Goal: Task Accomplishment & Management: Use online tool/utility

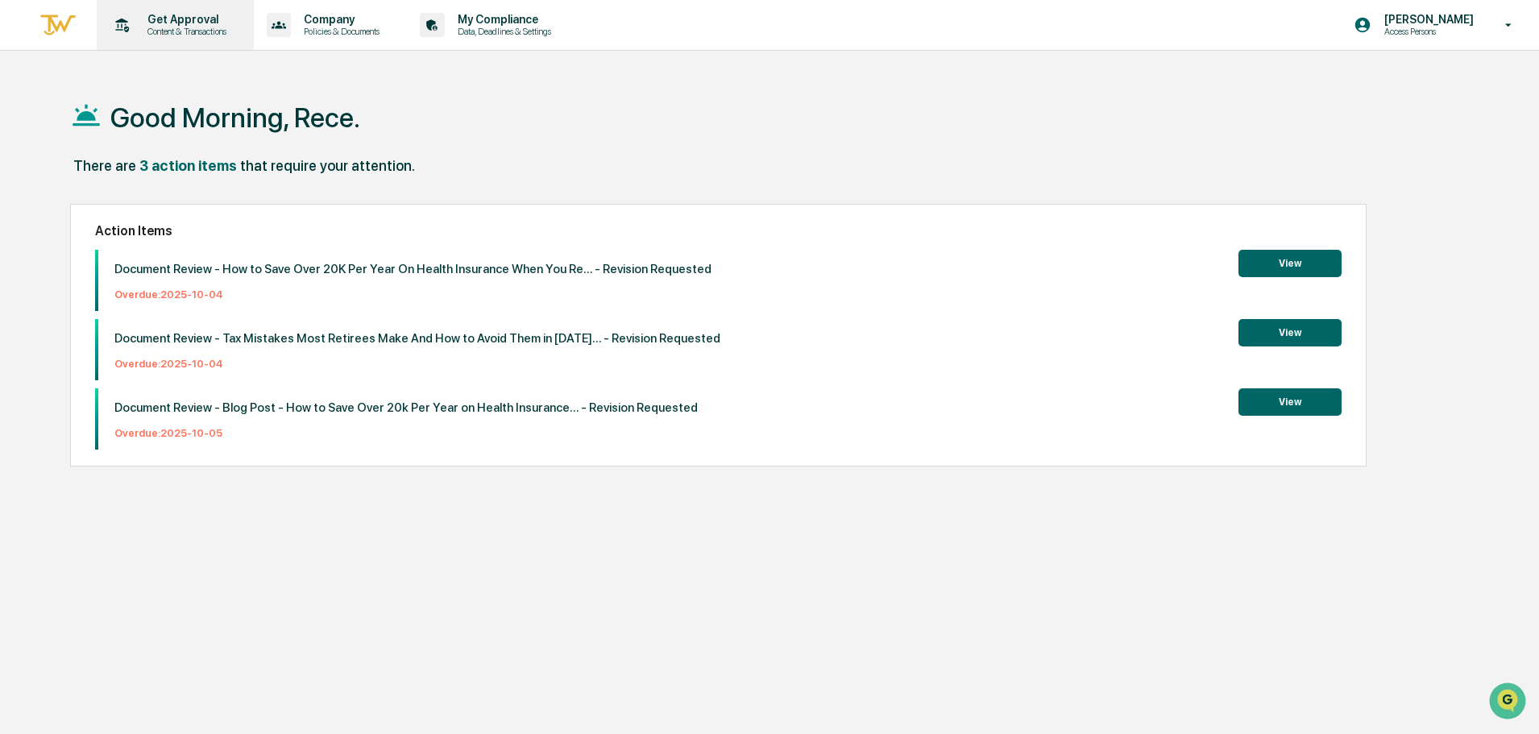
click at [181, 35] on p "Content & Transactions" at bounding box center [185, 31] width 100 height 11
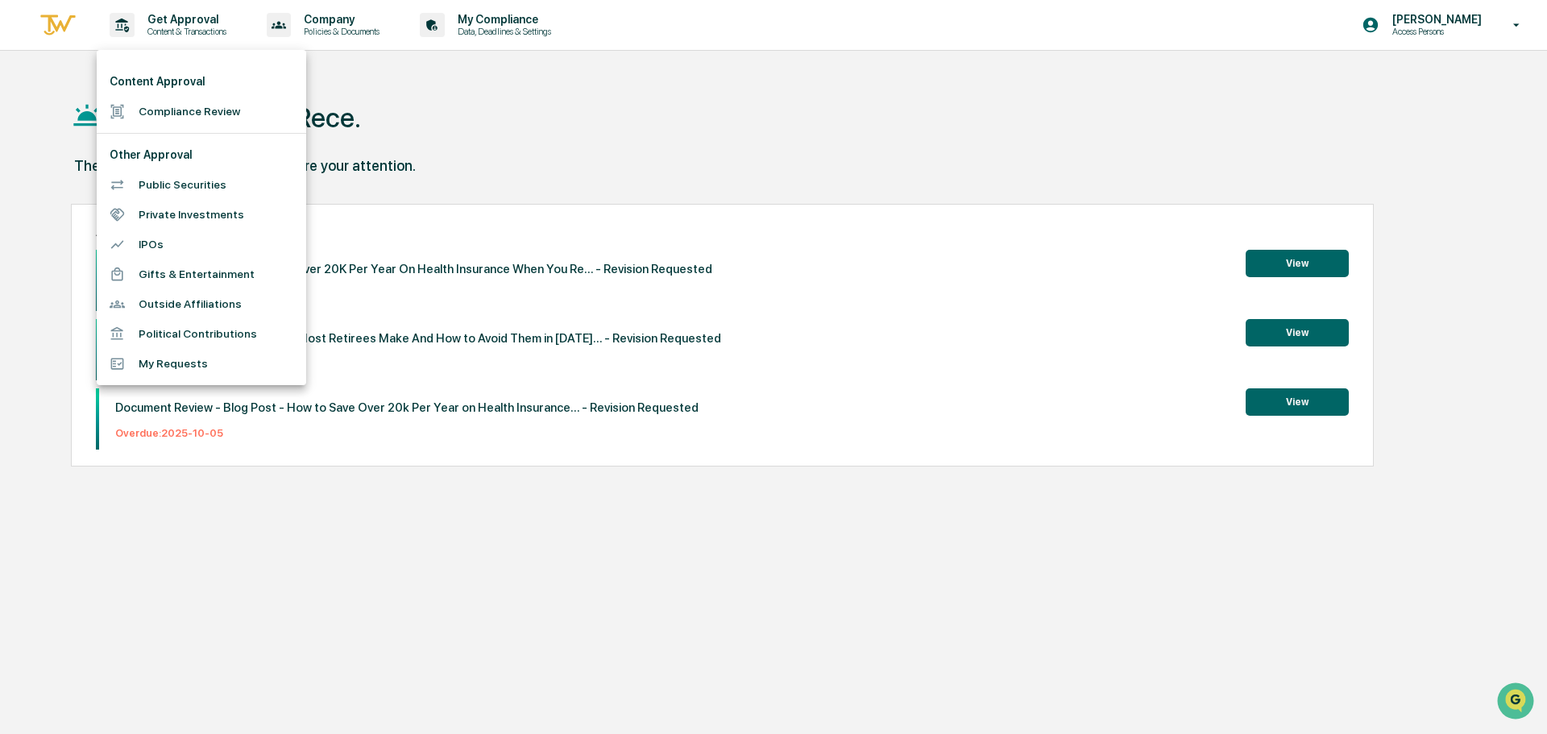
click at [212, 110] on li "Compliance Review" at bounding box center [201, 112] width 209 height 30
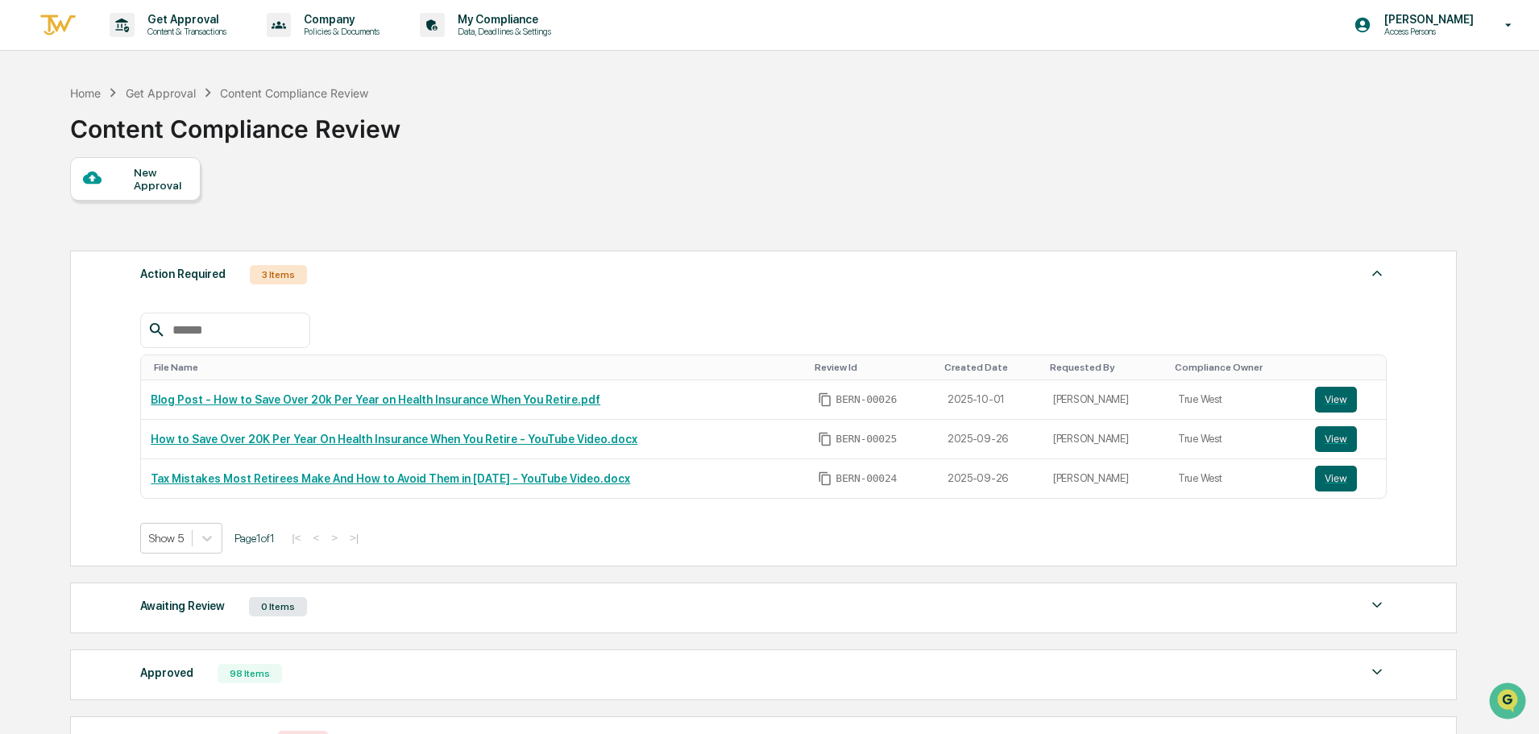
click at [324, 604] on div "Awaiting Review 0 Items" at bounding box center [763, 606] width 1246 height 23
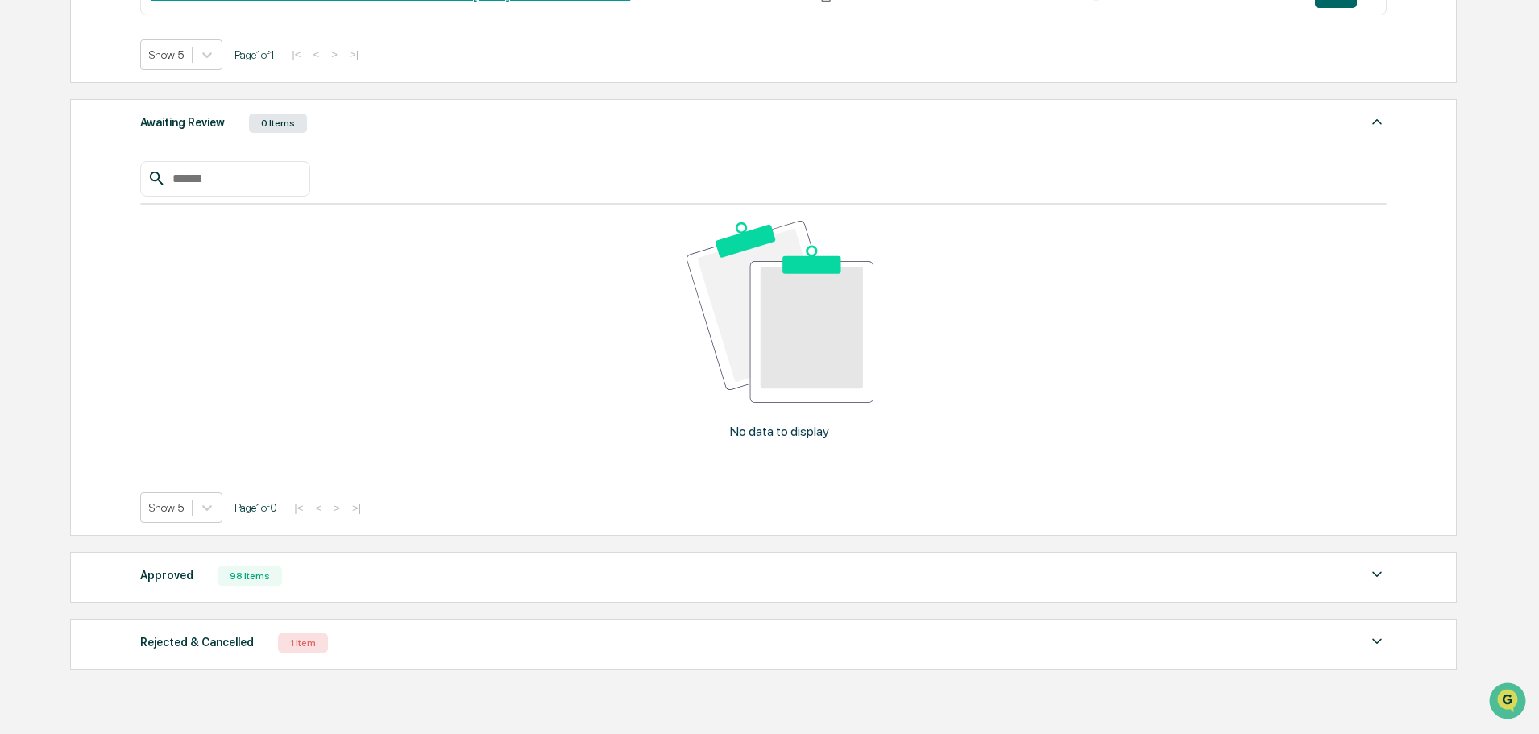
scroll to position [566, 0]
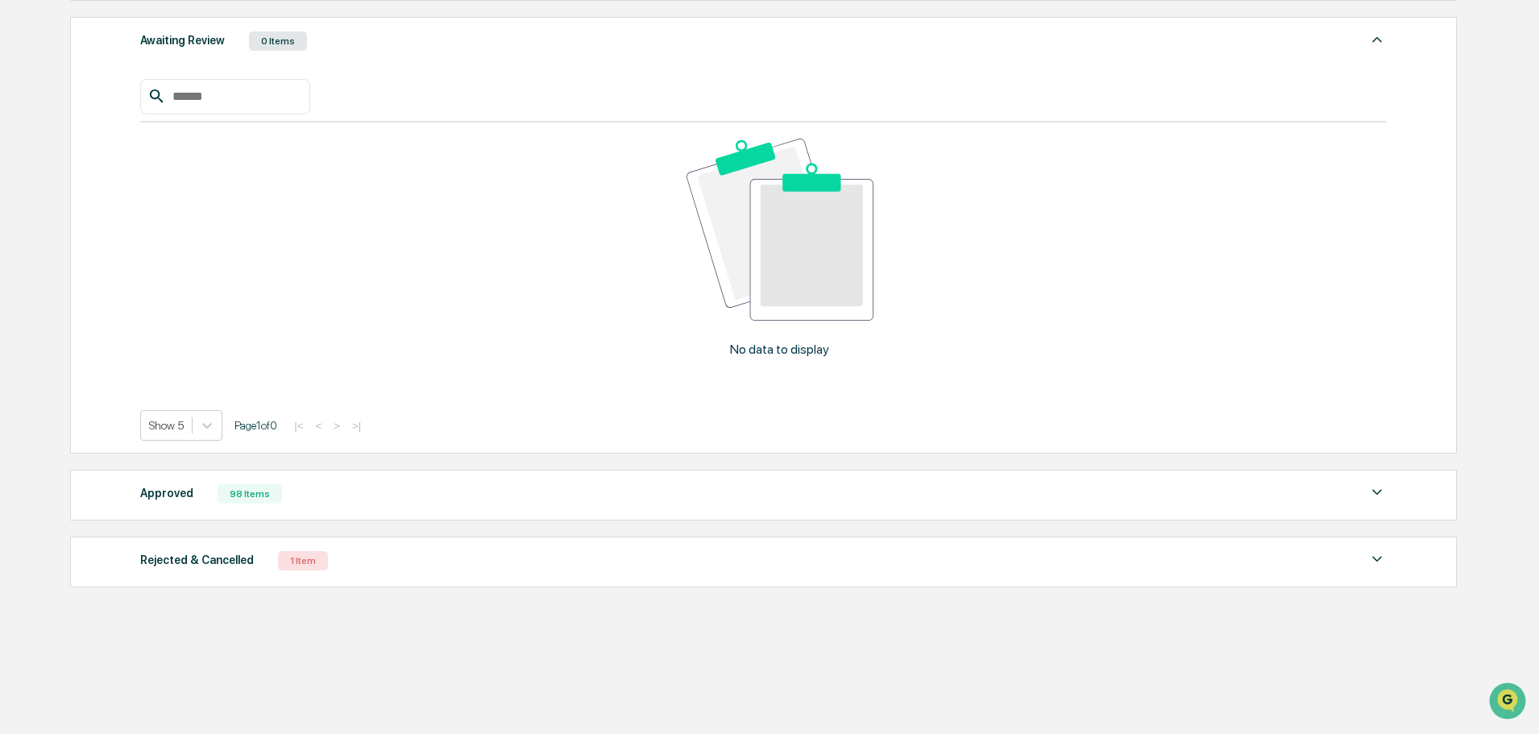
click at [401, 508] on div "Approved 98 Items File Name Review Id Created Date Requested By Compliance Owne…" at bounding box center [763, 495] width 1387 height 51
click at [403, 500] on div "Approved 98 Items" at bounding box center [763, 494] width 1246 height 23
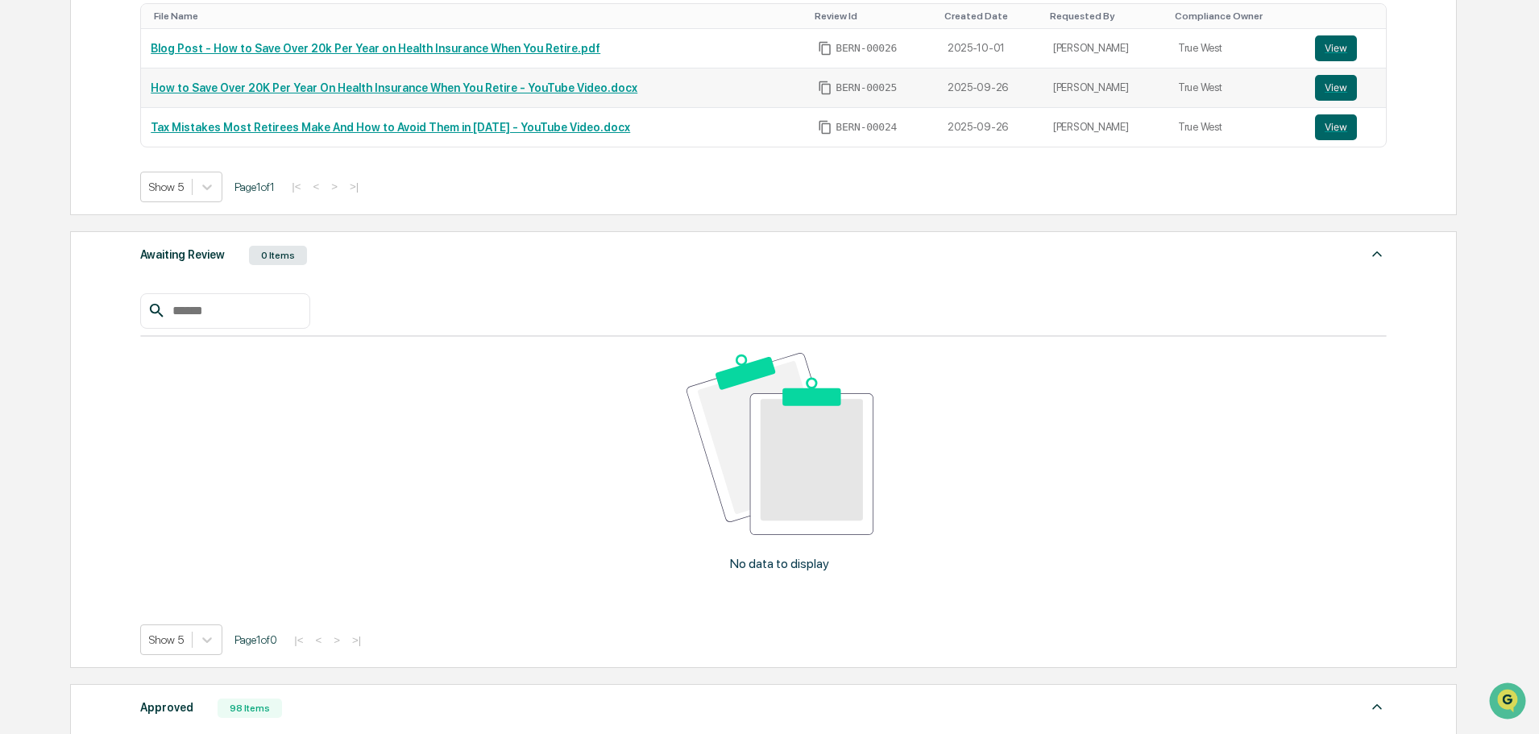
scroll to position [2, 0]
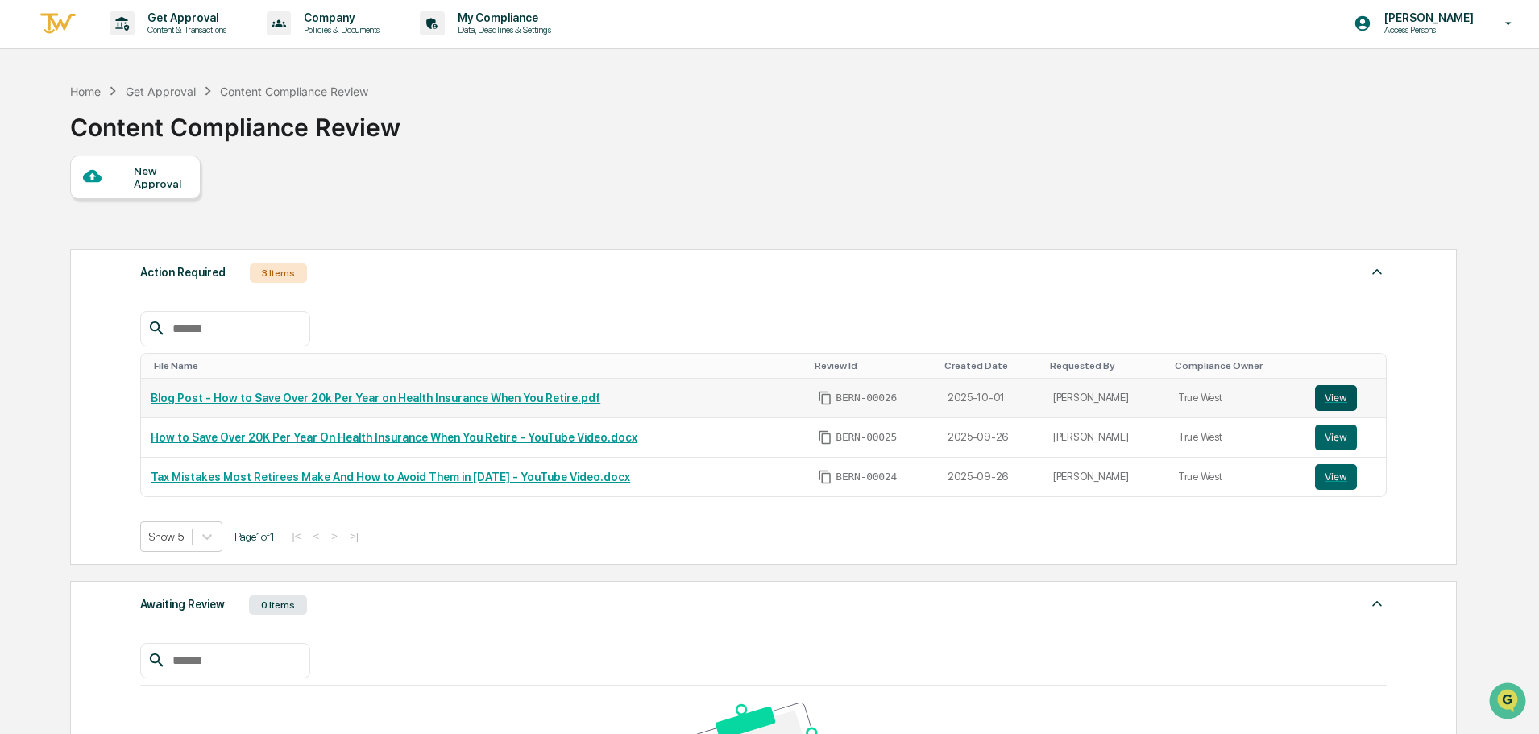
click at [1337, 389] on button "View" at bounding box center [1336, 398] width 42 height 26
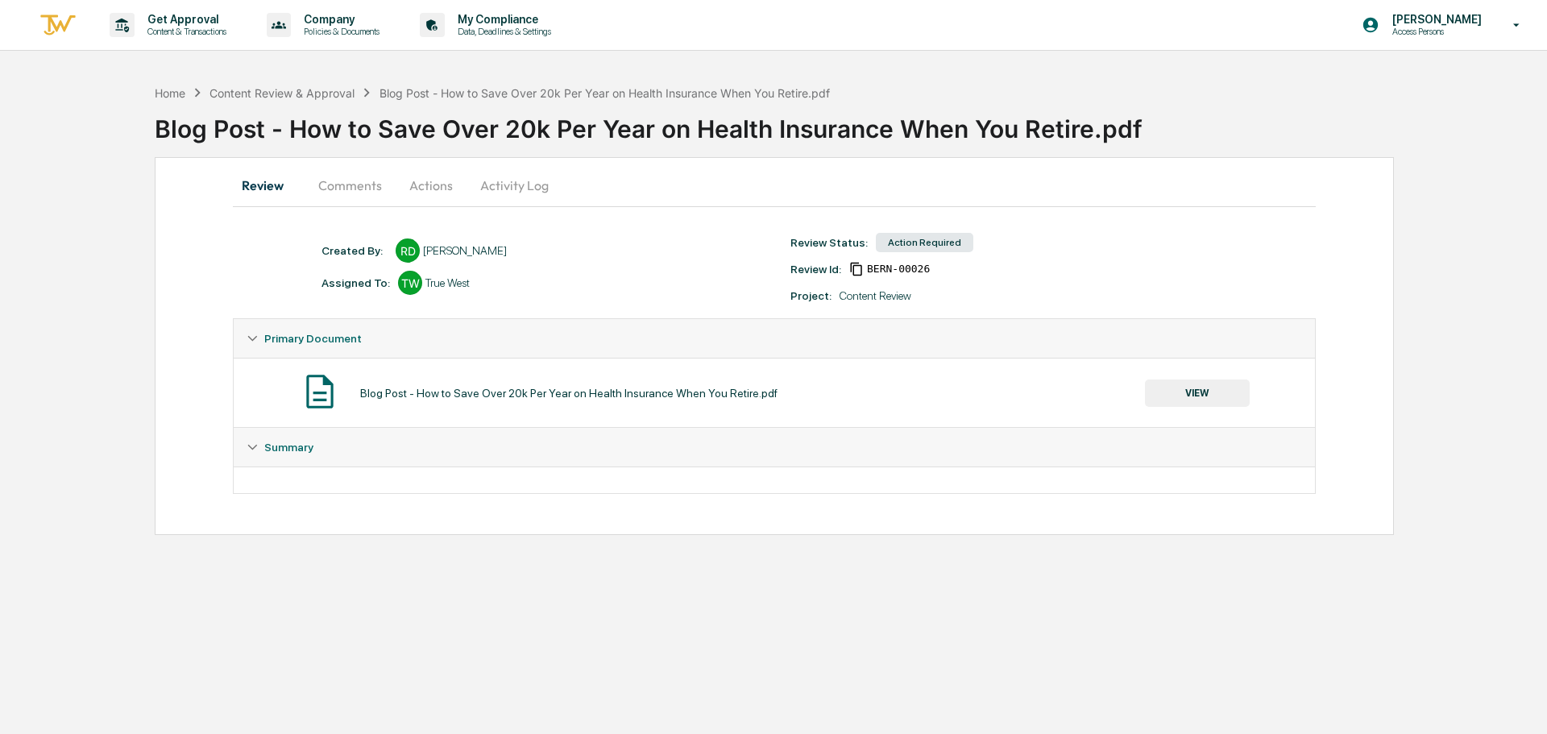
click at [354, 182] on button "Comments" at bounding box center [349, 185] width 89 height 39
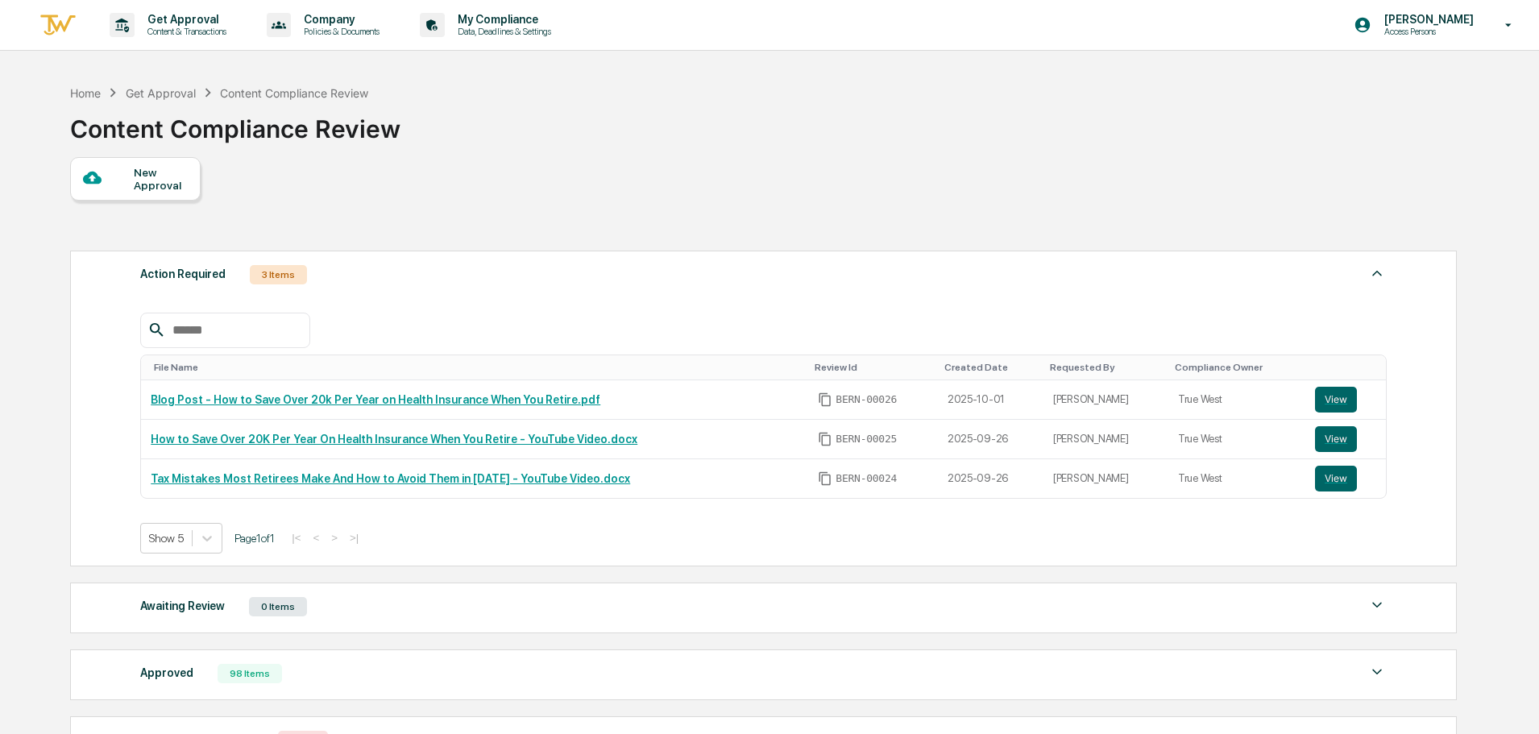
scroll to position [15, 0]
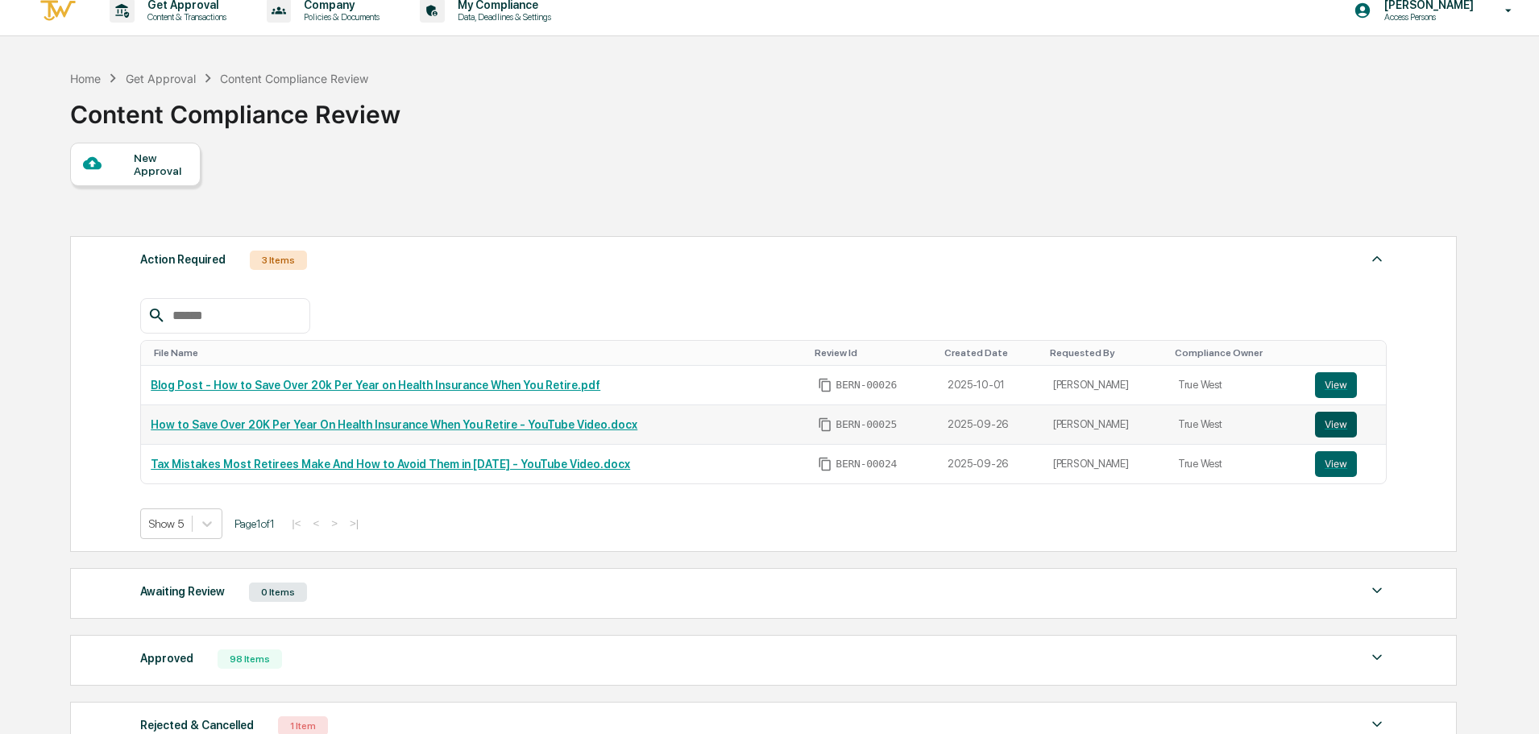
click at [1326, 429] on button "View" at bounding box center [1336, 425] width 42 height 26
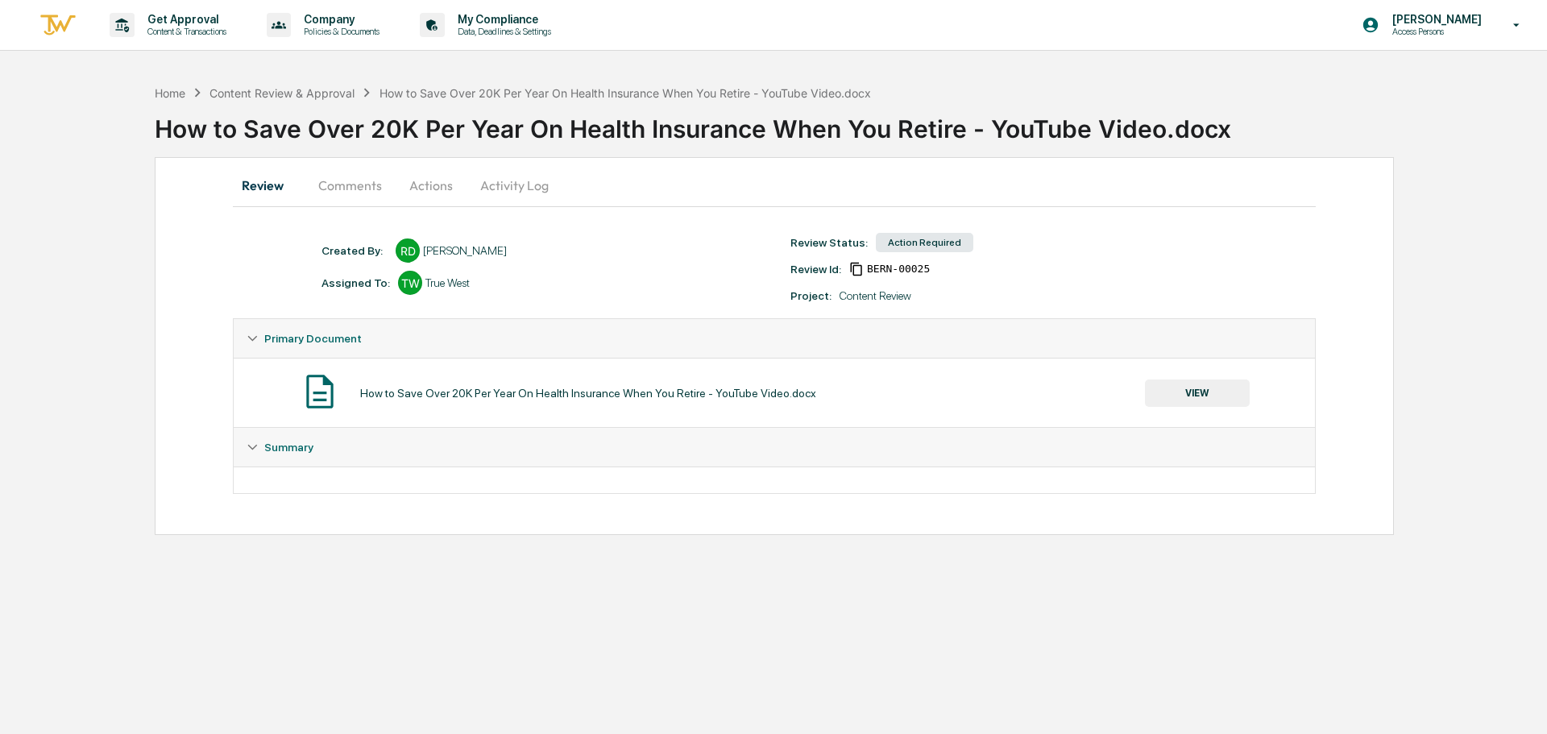
click at [346, 189] on button "Comments" at bounding box center [349, 185] width 89 height 39
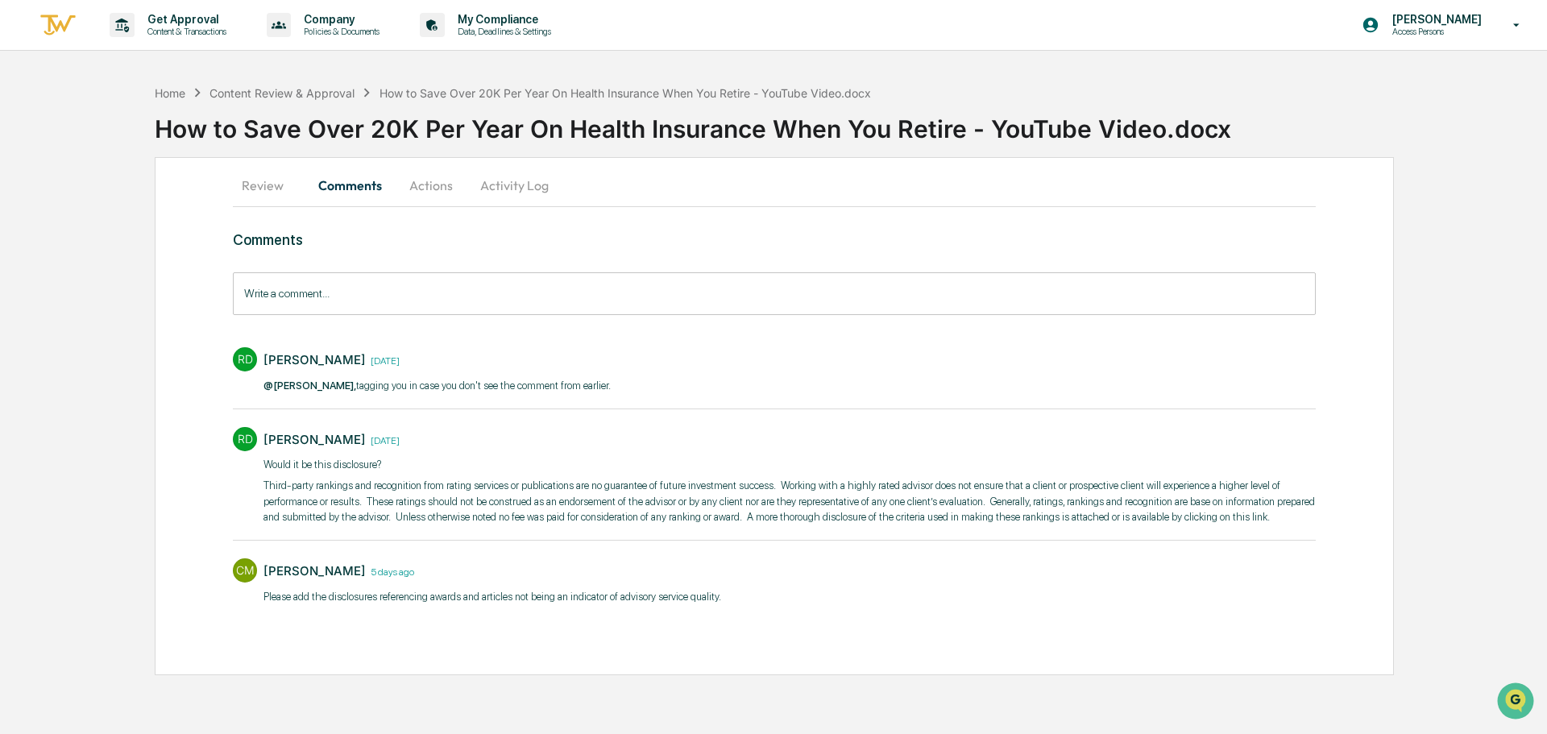
click at [103, 276] on div "Home Content Review & Approval How to Save Over 20K Per Year On Health Insuranc…" at bounding box center [773, 376] width 1547 height 599
click at [244, 195] on button "Review" at bounding box center [269, 185] width 73 height 39
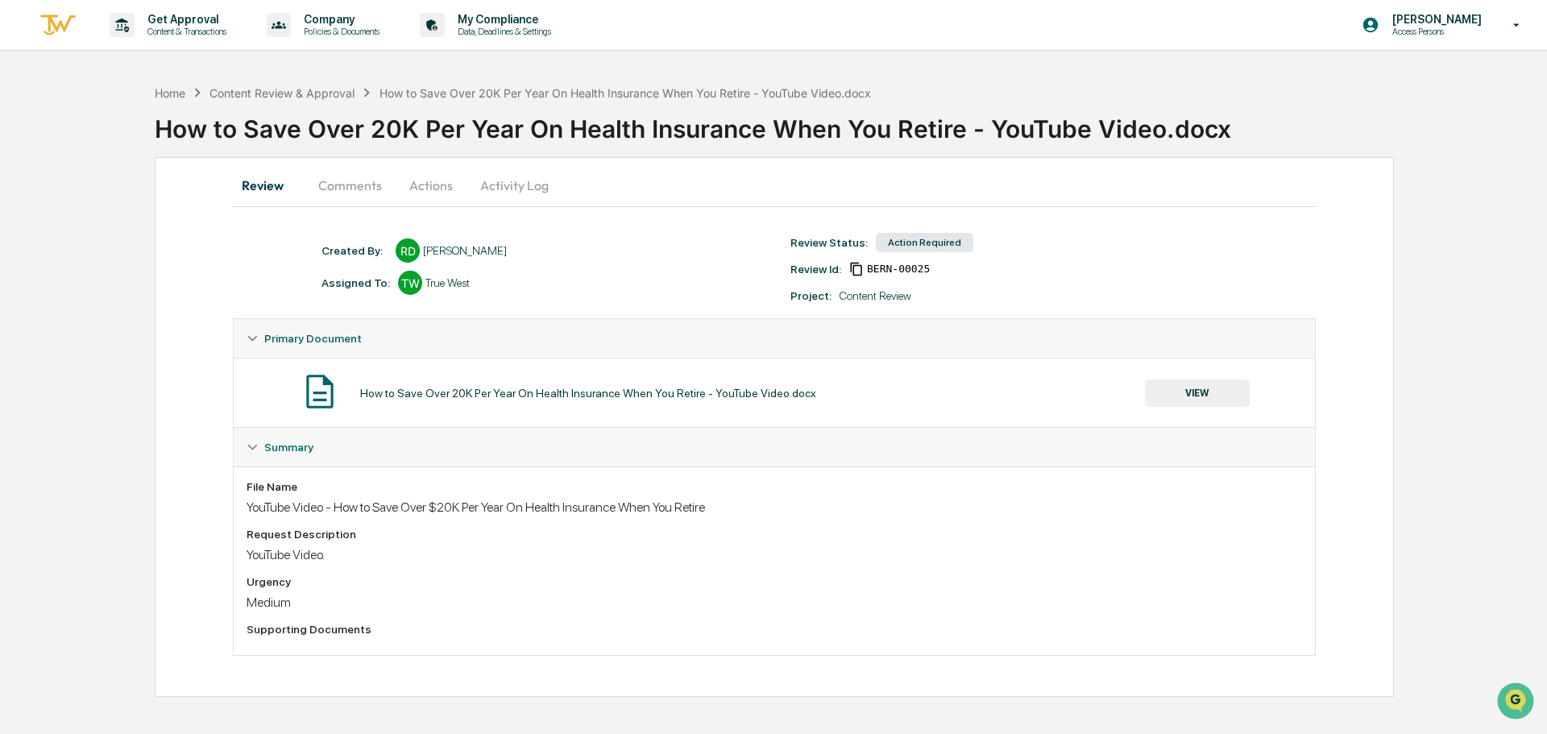
click at [1171, 388] on button "VIEW" at bounding box center [1197, 392] width 105 height 27
click icon "button"
click at [76, 404] on div "Home Content Review & Approval How to Save Over 20K Per Year On Health Insuranc…" at bounding box center [773, 387] width 1547 height 620
click at [343, 195] on button "Comments" at bounding box center [349, 185] width 89 height 39
